Goal: Download file/media

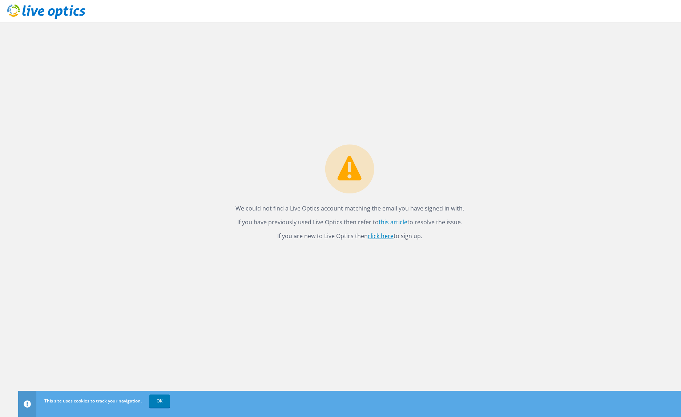
click at [384, 235] on link "click here" at bounding box center [381, 236] width 26 height 8
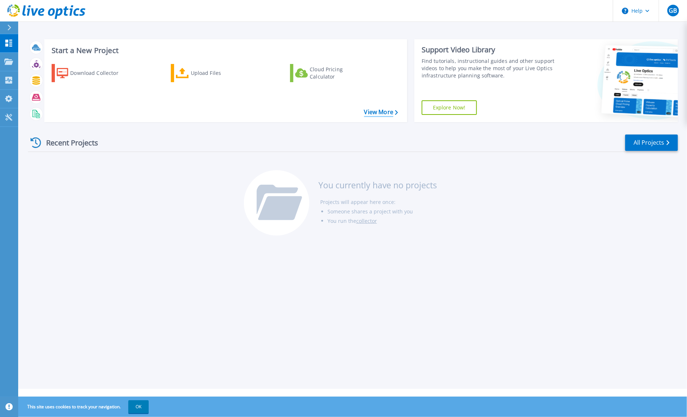
click at [386, 113] on link "View More" at bounding box center [381, 112] width 34 height 7
click at [8, 61] on icon at bounding box center [8, 62] width 9 height 6
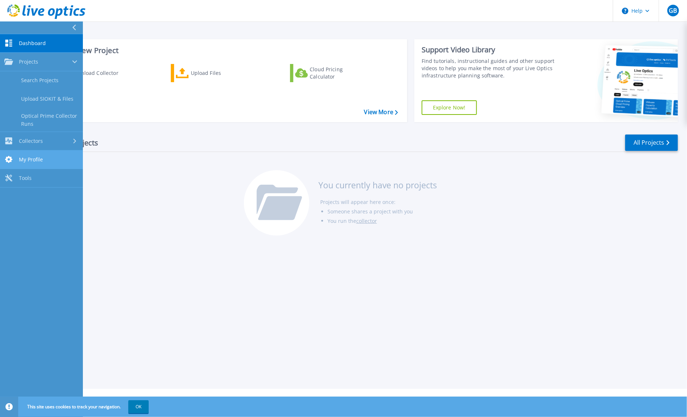
click at [37, 160] on span "My Profile" at bounding box center [31, 159] width 24 height 7
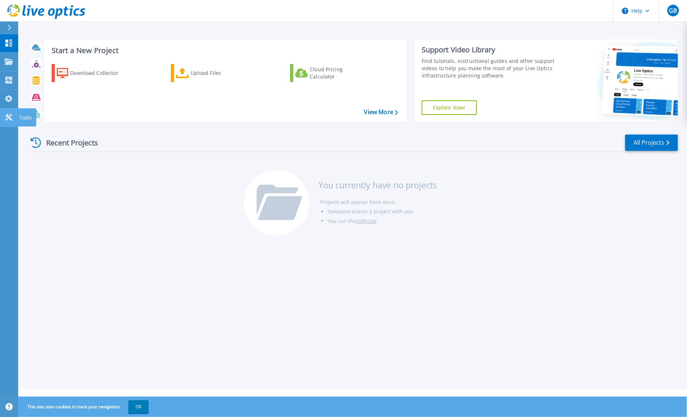
click at [15, 117] on link "Tools Tools" at bounding box center [9, 117] width 18 height 19
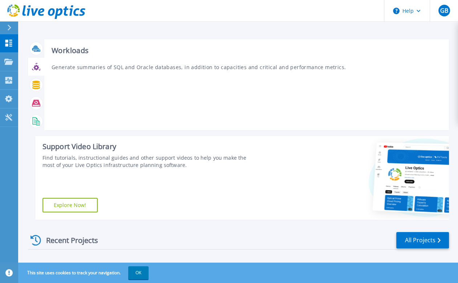
click at [35, 69] on icon at bounding box center [35, 67] width 5 height 5
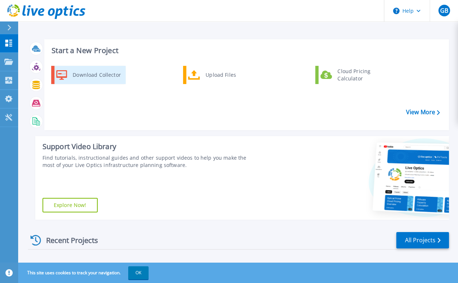
click at [91, 76] on div "Download Collector" at bounding box center [96, 75] width 55 height 15
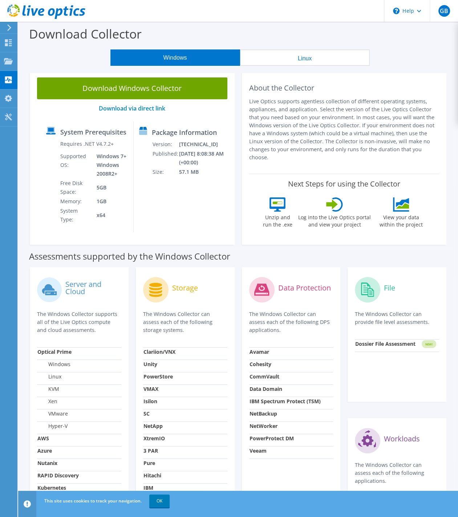
click at [410, 198] on icon at bounding box center [401, 204] width 16 height 14
click at [159, 282] on link "OK" at bounding box center [159, 500] width 20 height 13
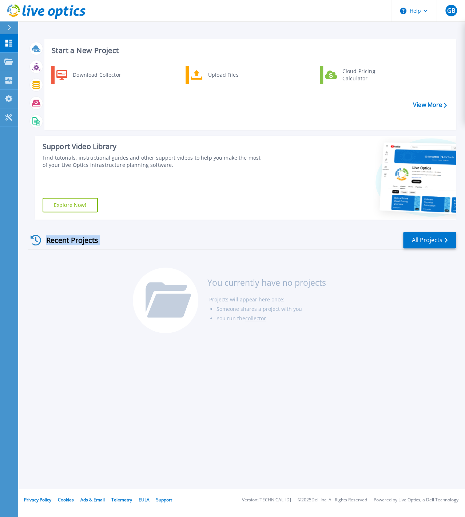
click at [265, 257] on div "Start a New Project Download Collector Upload Files Cloud Pricing Calculator Vi…" at bounding box center [242, 186] width 428 height 307
click at [61, 284] on div "Recent Projects All Projects You currently have no projects Projects will appea…" at bounding box center [242, 282] width 428 height 115
click at [425, 241] on link "All Projects" at bounding box center [429, 240] width 53 height 16
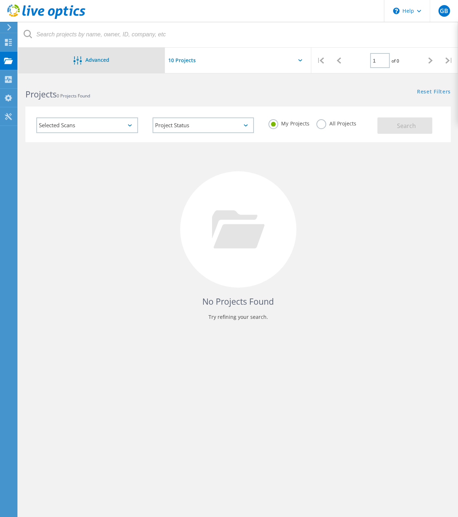
click at [85, 62] on div at bounding box center [79, 60] width 12 height 9
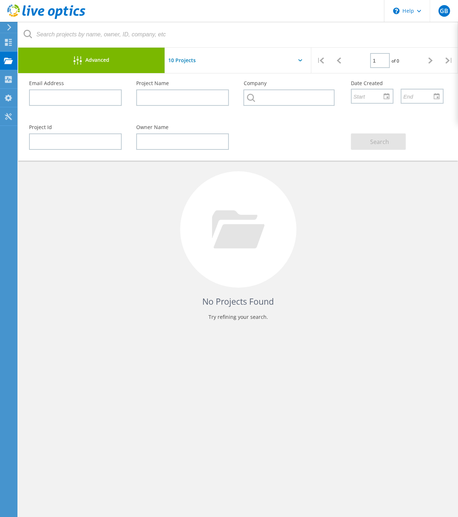
click at [264, 140] on div "Project Id Owner Name Search" at bounding box center [236, 137] width 429 height 40
click at [184, 58] on input "text" at bounding box center [201, 60] width 73 height 25
click at [185, 91] on div "Show 20 Projects" at bounding box center [201, 91] width 72 height 12
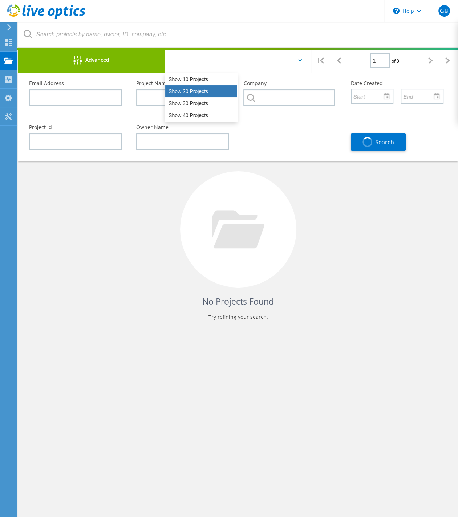
type input "Show 20 Projects"
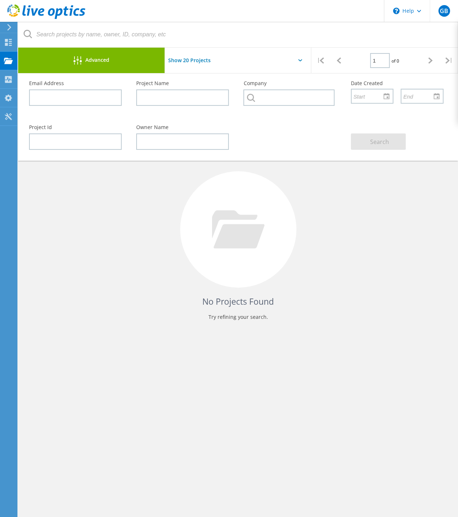
click at [261, 139] on div "Project Id Owner Name Search" at bounding box center [236, 137] width 429 height 40
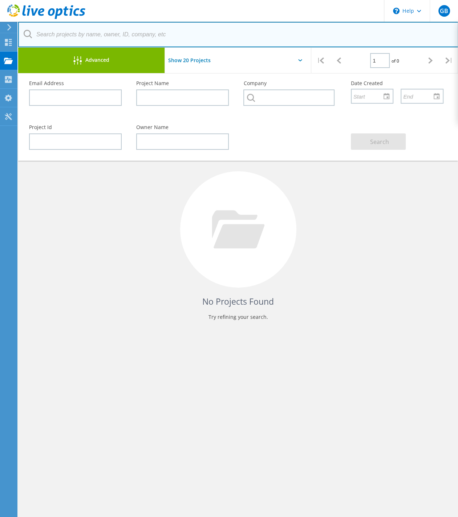
click at [184, 35] on input "text" at bounding box center [238, 34] width 441 height 25
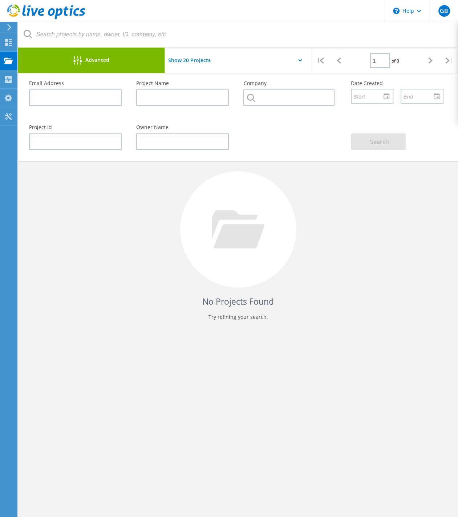
click at [97, 203] on div "No Projects Found Try refining your search." at bounding box center [238, 236] width 426 height 188
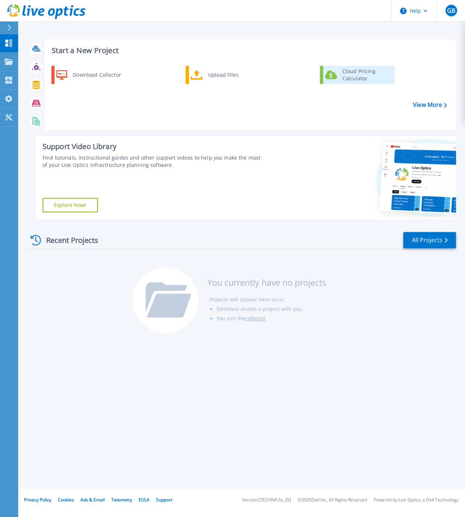
click at [351, 73] on div "Cloud Pricing Calculator" at bounding box center [365, 75] width 54 height 15
